Goal: Transaction & Acquisition: Book appointment/travel/reservation

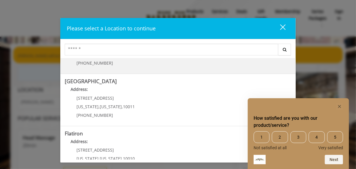
scroll to position [94, 0]
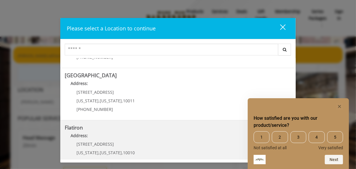
click at [140, 138] on "Address:" at bounding box center [178, 136] width 227 height 9
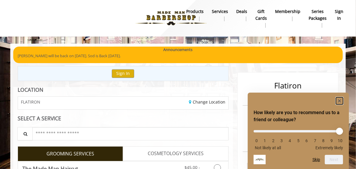
click at [340, 99] on rect "Hide survey" at bounding box center [339, 100] width 7 height 7
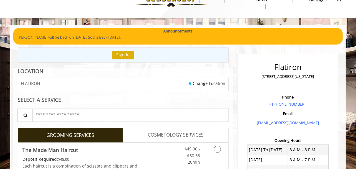
scroll to position [47, 0]
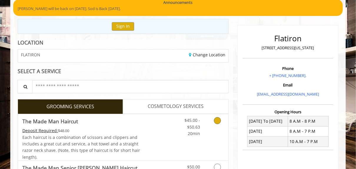
click at [218, 120] on icon "Grooming services" at bounding box center [217, 120] width 7 height 7
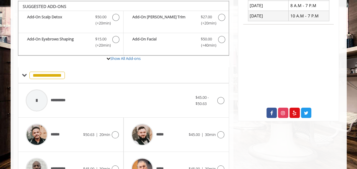
scroll to position [220, 0]
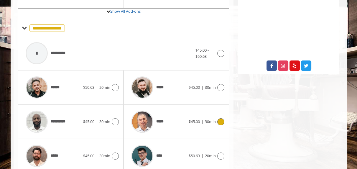
click at [220, 119] on icon at bounding box center [220, 121] width 7 height 7
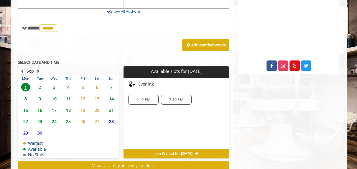
click at [40, 83] on span "2" at bounding box center [39, 87] width 9 height 9
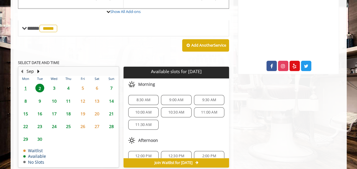
scroll to position [220, 0]
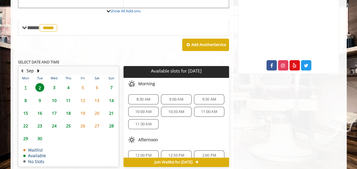
click at [172, 97] on span "9:00 AM" at bounding box center [176, 99] width 14 height 5
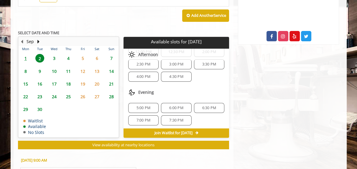
scroll to position [304, 0]
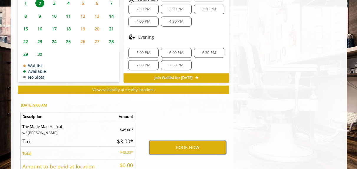
click at [193, 147] on button "BOOK NOW" at bounding box center [187, 148] width 77 height 14
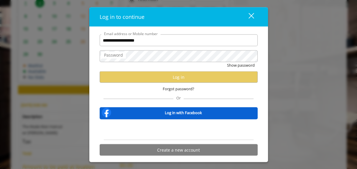
type input "**********"
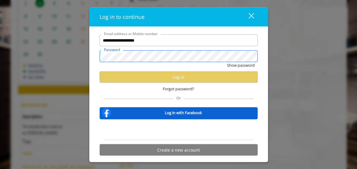
scroll to position [0, 0]
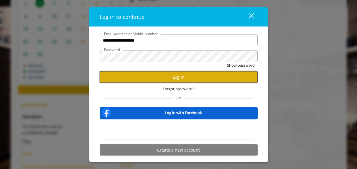
click at [175, 76] on button "Log in" at bounding box center [179, 76] width 158 height 11
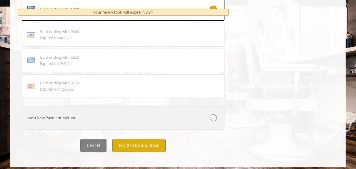
scroll to position [320, 0]
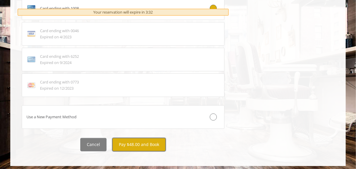
click at [142, 144] on button "Pay $48.00 and Book" at bounding box center [139, 144] width 53 height 13
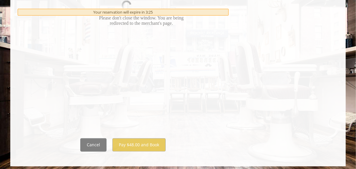
scroll to position [371, 0]
